Goal: Browse casually: Explore the website without a specific task or goal

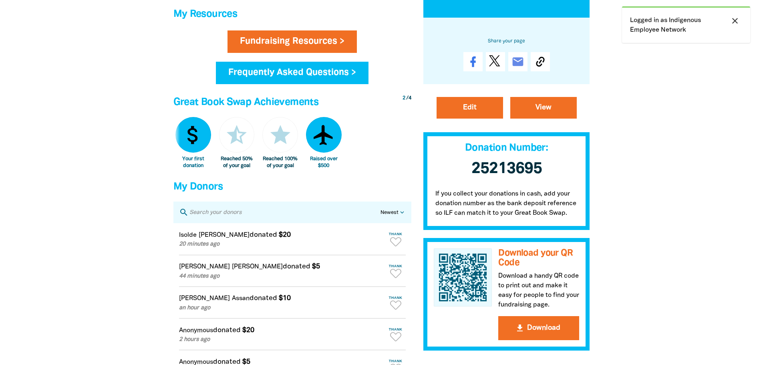
scroll to position [441, 0]
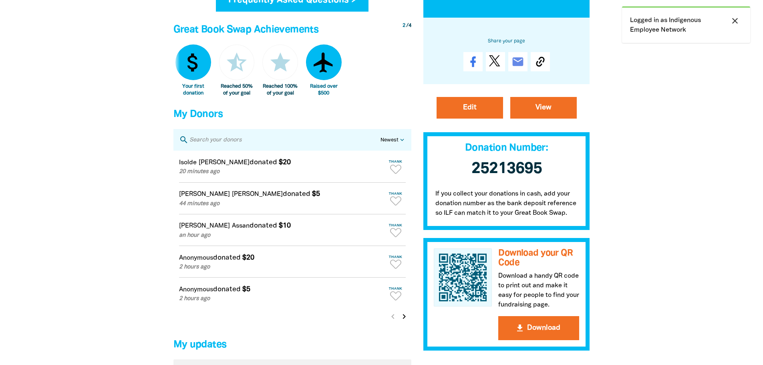
click at [649, 209] on div at bounding box center [381, 9] width 763 height 826
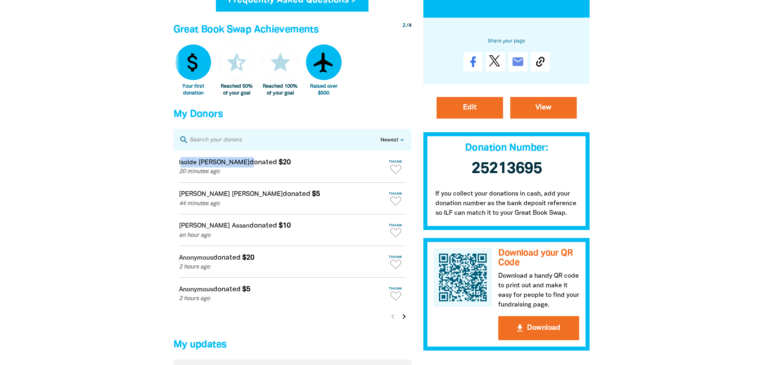
drag, startPoint x: 181, startPoint y: 171, endPoint x: 221, endPoint y: 172, distance: 40.5
click at [221, 172] on div "Isolde Daniell donated $20 20 minutes ago" at bounding box center [282, 166] width 207 height 19
click at [178, 167] on article "Isolde Daniell donated $20 20 minutes ago Thank Thanks Isolde for your donation…" at bounding box center [292, 167] width 238 height 32
drag, startPoint x: 179, startPoint y: 169, endPoint x: 219, endPoint y: 171, distance: 40.1
click at [219, 171] on div "Isolde Daniell donated $20 20 minutes ago" at bounding box center [282, 166] width 207 height 19
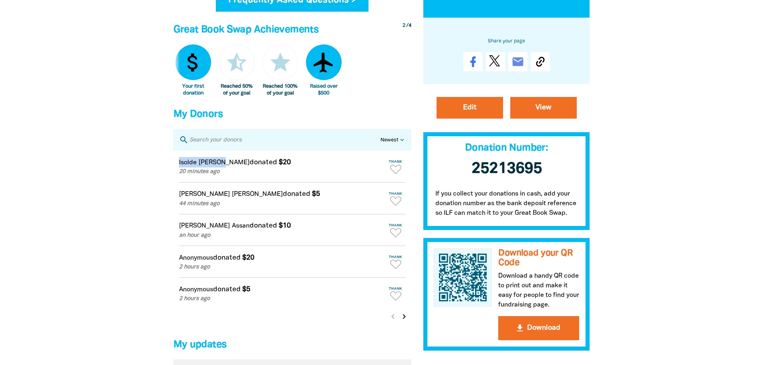
copy div "Isolde Daniell"
